Goal: Task Accomplishment & Management: Complete application form

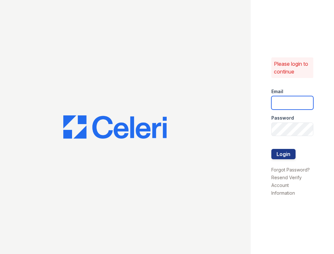
type input "[EMAIL_ADDRESS][DOMAIN_NAME]"
drag, startPoint x: 223, startPoint y: 24, endPoint x: 228, endPoint y: 28, distance: 6.2
click at [228, 28] on div at bounding box center [125, 127] width 250 height 254
click at [279, 150] on button "Login" at bounding box center [283, 154] width 24 height 10
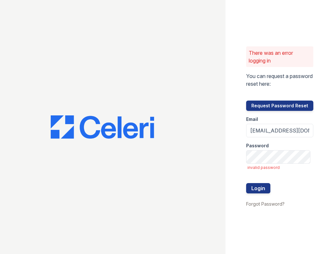
click at [290, 150] on div "Password" at bounding box center [279, 143] width 67 height 13
click at [259, 188] on button "Login" at bounding box center [258, 188] width 24 height 10
click at [307, 132] on input "[EMAIL_ADDRESS][DOMAIN_NAME]" at bounding box center [279, 131] width 67 height 14
drag, startPoint x: 308, startPoint y: 132, endPoint x: 314, endPoint y: 133, distance: 6.5
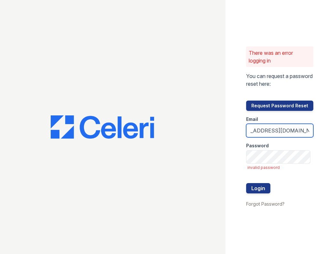
click at [314, 133] on div "There was an error logging in You can request a password reset here: Request Pa…" at bounding box center [279, 127] width 108 height 254
click at [192, 129] on div at bounding box center [112, 127] width 225 height 254
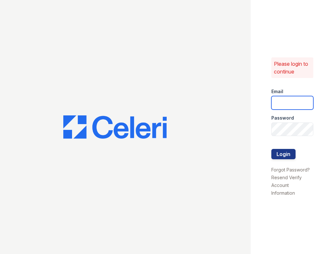
type input "[EMAIL_ADDRESS][DOMAIN_NAME]"
click at [278, 155] on button "Login" at bounding box center [283, 154] width 24 height 10
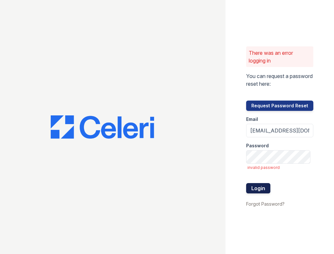
click at [264, 186] on button "Login" at bounding box center [258, 188] width 24 height 10
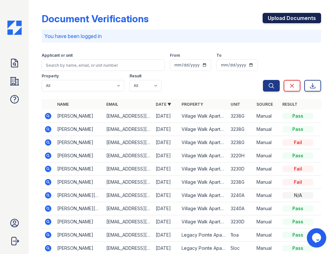
click at [270, 17] on link "Upload Documents" at bounding box center [291, 18] width 58 height 10
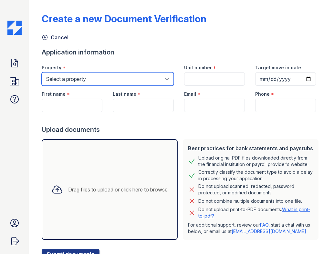
click at [110, 76] on select "Select a property [GEOGRAPHIC_DATA] Apartments Silk Lofts [GEOGRAPHIC_DATA] [GE…" at bounding box center [108, 79] width 132 height 14
click at [42, 72] on select "Select a property [GEOGRAPHIC_DATA] Apartments Silk Lofts [GEOGRAPHIC_DATA] [GE…" at bounding box center [108, 79] width 132 height 14
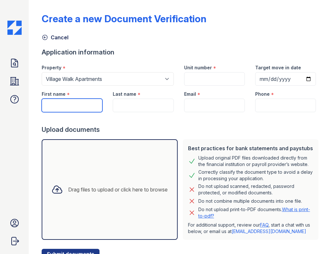
click at [67, 100] on input "First name" at bounding box center [72, 106] width 61 height 14
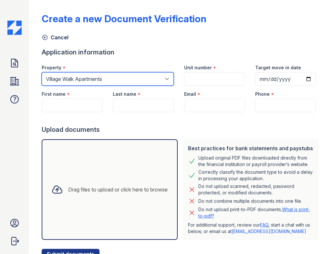
click at [106, 74] on select "Select a property [GEOGRAPHIC_DATA] Apartments Silk Lofts [GEOGRAPHIC_DATA] [GE…" at bounding box center [108, 79] width 132 height 14
select select "4181"
click at [42, 72] on select "Select a property [GEOGRAPHIC_DATA] Apartments Silk Lofts [GEOGRAPHIC_DATA] [GE…" at bounding box center [108, 79] width 132 height 14
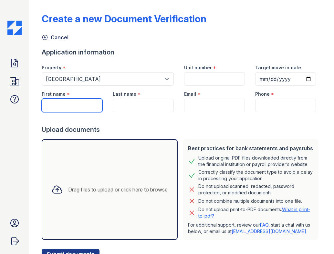
click at [77, 103] on input "First name" at bounding box center [72, 106] width 61 height 14
click at [225, 2] on div "Create a new Document Verification Cancel Application information Property * Se…" at bounding box center [181, 135] width 284 height 270
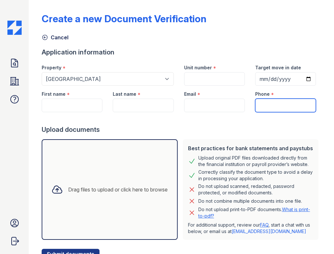
paste input "[PHONE_NUMBER]"
type input "[PHONE_NUMBER]"
click at [83, 96] on div "First name *" at bounding box center [72, 92] width 61 height 13
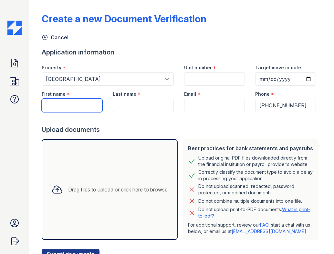
click at [79, 102] on input "First name" at bounding box center [72, 106] width 61 height 14
type input "[PERSON_NAME]"
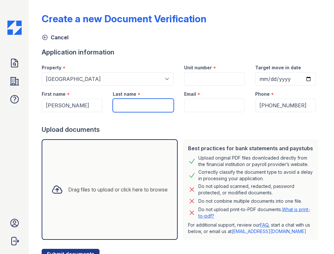
click at [120, 107] on input "Last name" at bounding box center [143, 106] width 61 height 14
type input "[PERSON_NAME]"
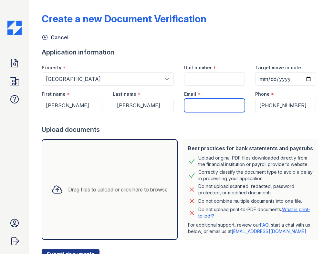
click at [207, 103] on input "Email" at bounding box center [214, 106] width 61 height 14
click at [39, 127] on div at bounding box center [40, 131] width 3 height 257
paste input "[EMAIL_ADDRESS][DOMAIN_NAME]"
type input "[EMAIL_ADDRESS][DOMAIN_NAME]"
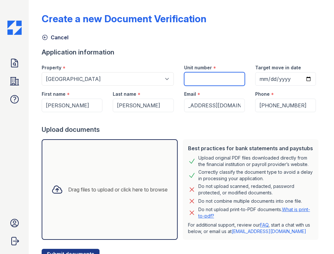
scroll to position [0, 0]
click at [198, 74] on input "Unit number" at bounding box center [214, 79] width 61 height 14
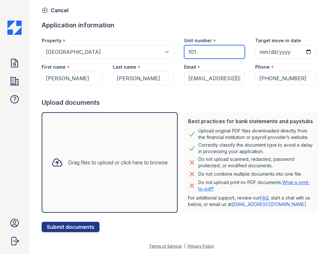
type input "101"
click at [55, 159] on icon at bounding box center [57, 162] width 9 height 7
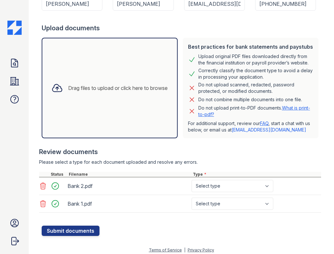
scroll to position [106, 0]
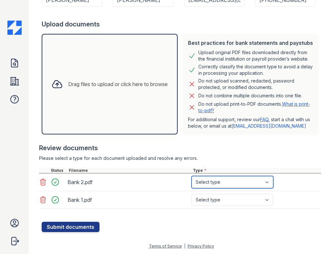
click at [217, 181] on select "Select type Paystub Bank Statement Offer Letter Tax Documents Benefit Award Let…" at bounding box center [232, 182] width 82 height 12
select select "bank_statement"
click at [191, 176] on select "Select type Paystub Bank Statement Offer Letter Tax Documents Benefit Award Let…" at bounding box center [232, 182] width 82 height 12
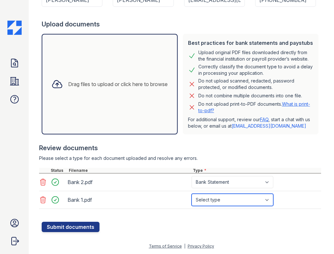
click at [212, 199] on select "Select type Paystub Bank Statement Offer Letter Tax Documents Benefit Award Let…" at bounding box center [232, 200] width 82 height 12
select select "bank_statement"
click at [191, 194] on select "Select type Paystub Bank Statement Offer Letter Tax Documents Benefit Award Let…" at bounding box center [232, 200] width 82 height 12
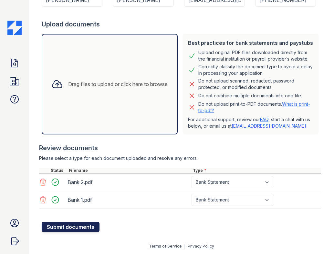
click at [93, 225] on button "Submit documents" at bounding box center [71, 227] width 58 height 10
